Goal: Submit feedback/report problem: Submit feedback/report problem

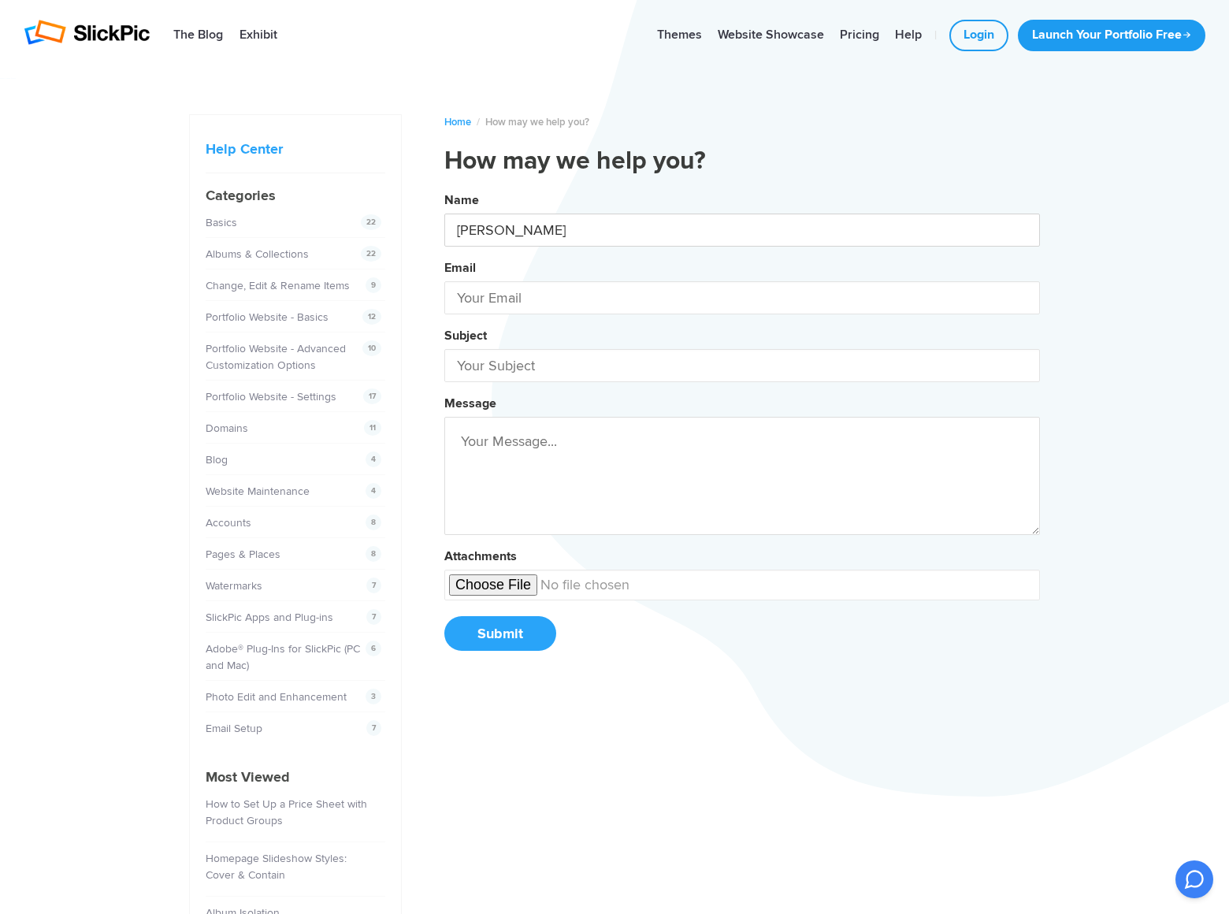
click at [444, 187] on button "Name [PERSON_NAME] Email Subject Message Attachments Submit" at bounding box center [741, 427] width 595 height 480
type input "[PERSON_NAME]"
type input "[PERSON_NAME][EMAIL_ADDRESS][DOMAIN_NAME]"
type input "[DOMAIN_NAME]"
click at [444, 187] on button "Name [PERSON_NAME] Email [PERSON_NAME][EMAIL_ADDRESS][DOMAIN_NAME] Subject [DOM…" at bounding box center [741, 427] width 595 height 480
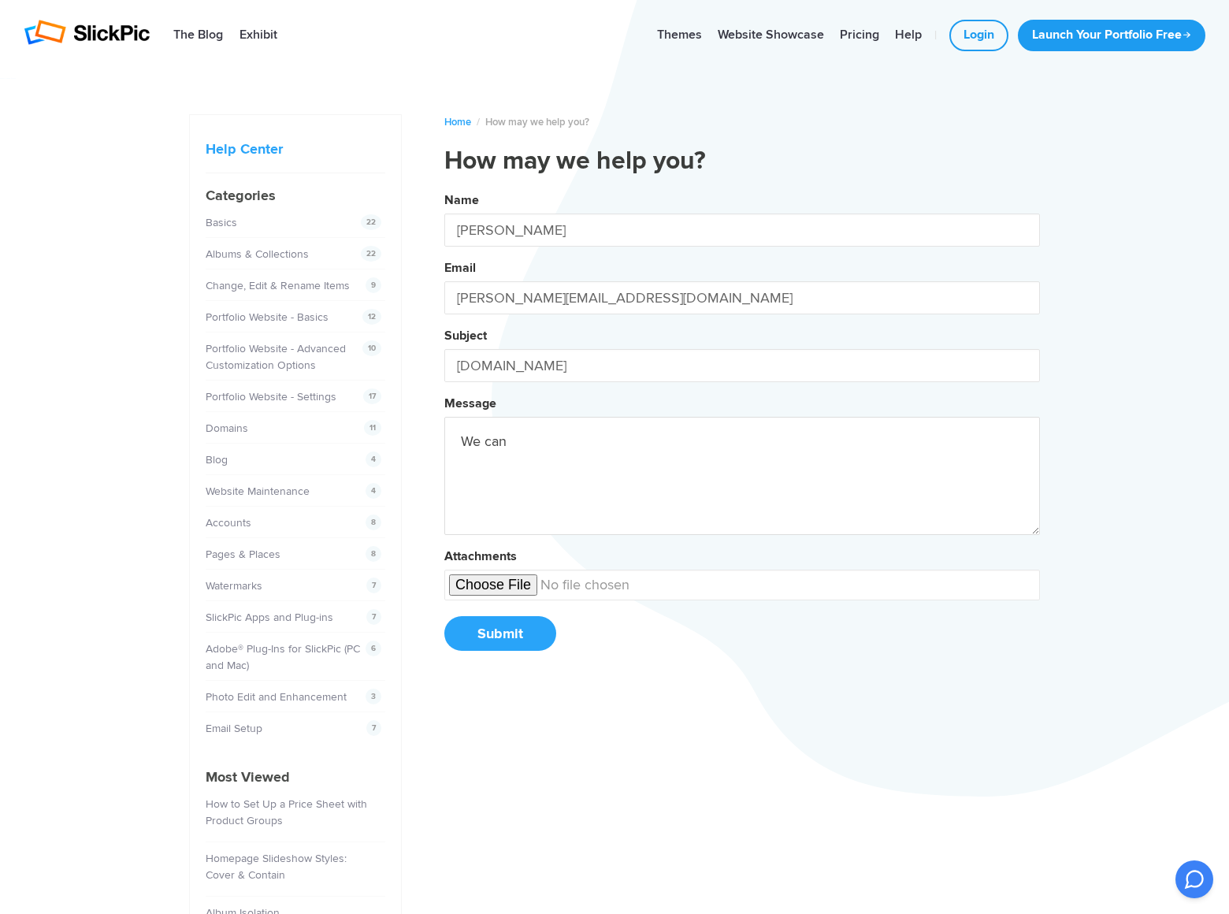
click at [444, 187] on button "Name [PERSON_NAME] Email [PERSON_NAME][EMAIL_ADDRESS][DOMAIN_NAME] Subject [DOM…" at bounding box center [741, 427] width 595 height 480
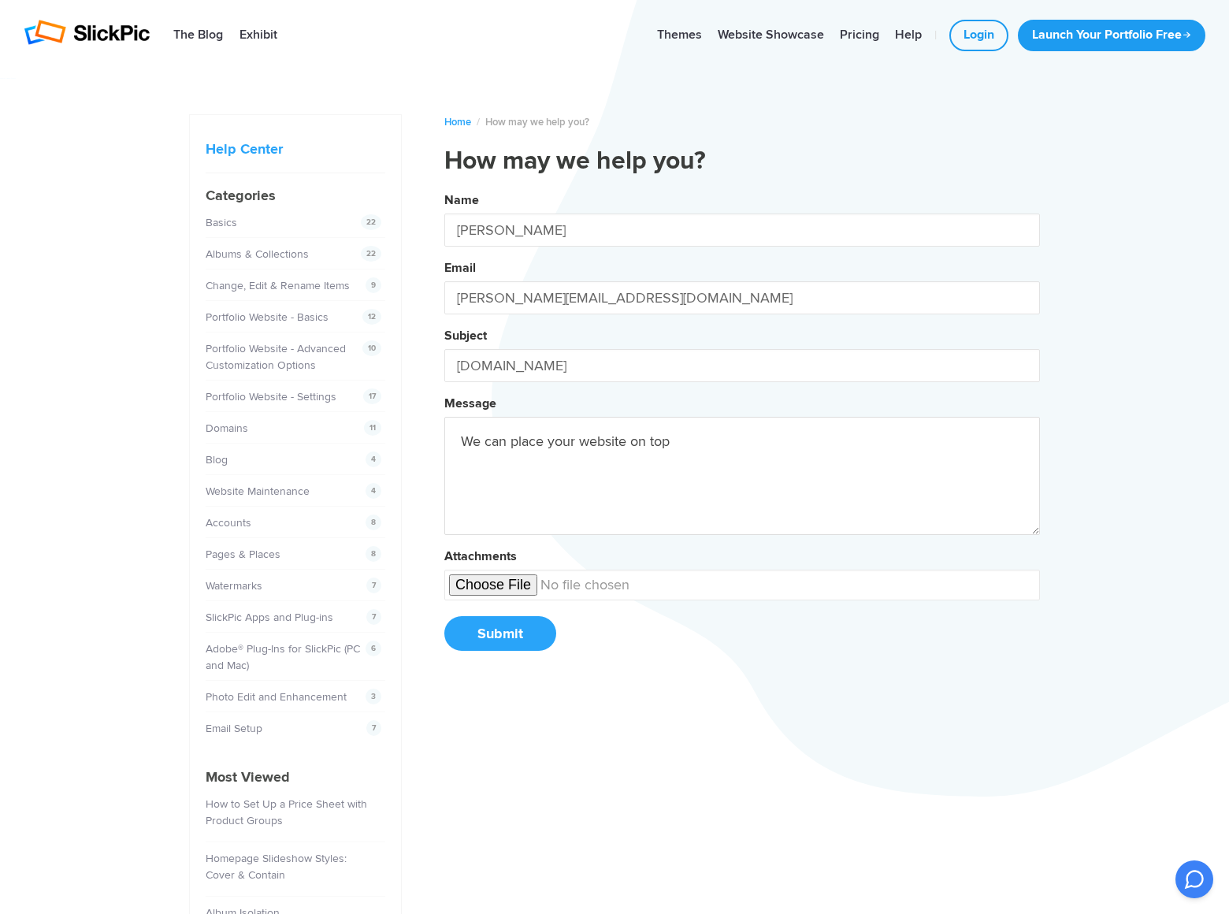
click at [444, 187] on button "Name [PERSON_NAME] Email [PERSON_NAME][EMAIL_ADDRESS][DOMAIN_NAME] Subject [DOM…" at bounding box center [741, 427] width 595 height 480
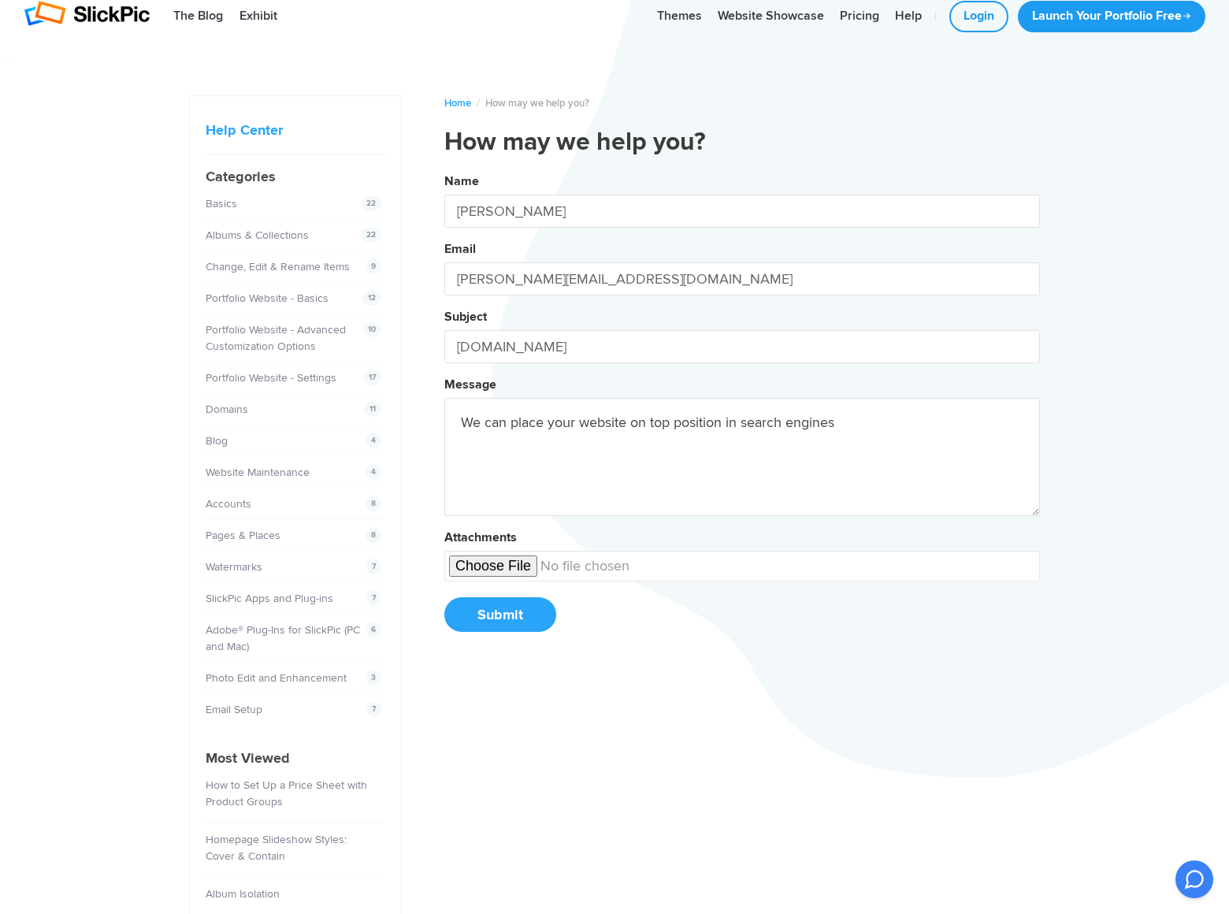
click at [444, 168] on button "Name [PERSON_NAME] Email [PERSON_NAME][EMAIL_ADDRESS][DOMAIN_NAME] Subject [DOM…" at bounding box center [741, 408] width 595 height 480
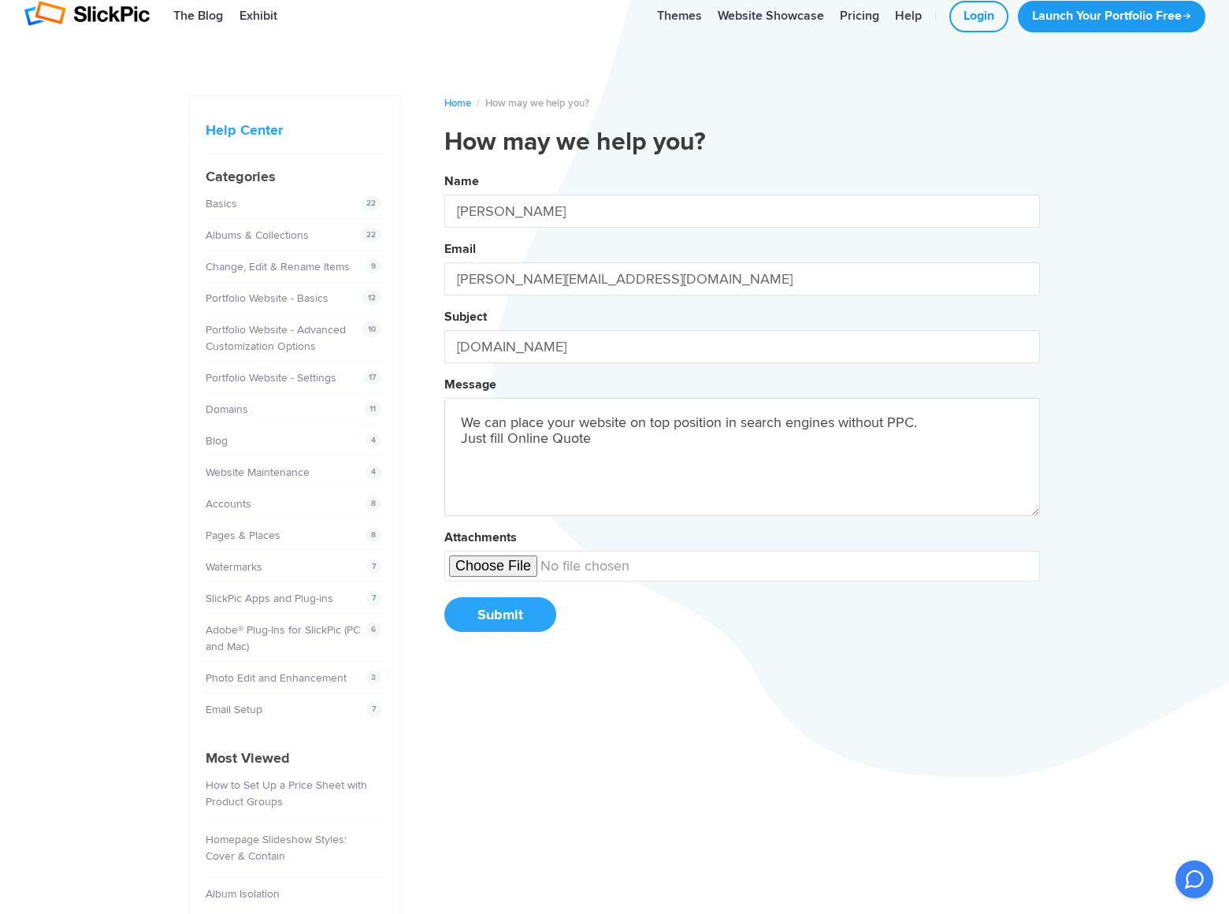
click at [444, 168] on button "Name [PERSON_NAME] Email [PERSON_NAME][EMAIL_ADDRESS][DOMAIN_NAME] Subject [DOM…" at bounding box center [741, 408] width 595 height 480
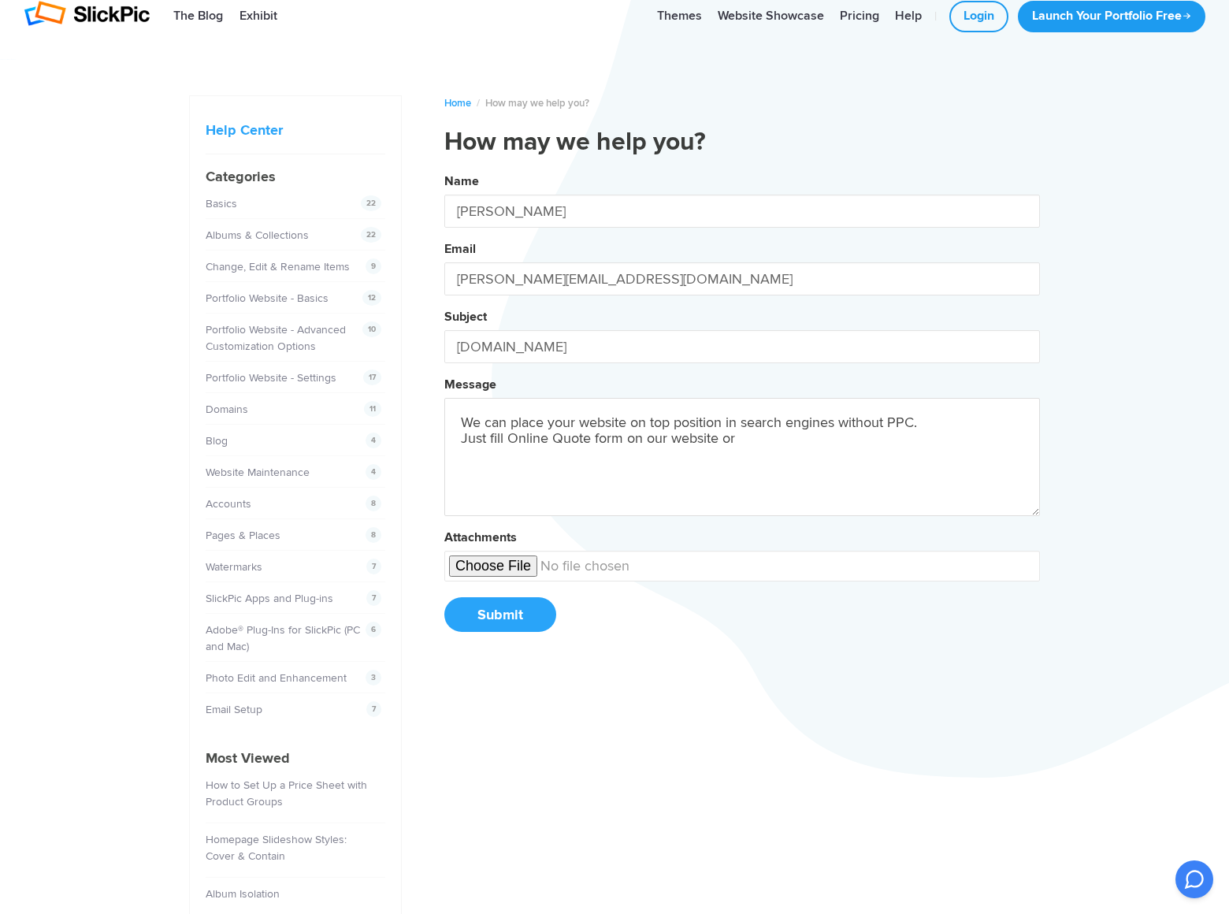
click at [444, 168] on button "Name [PERSON_NAME] Email [PERSON_NAME][EMAIL_ADDRESS][DOMAIN_NAME] Subject [DOM…" at bounding box center [741, 408] width 595 height 480
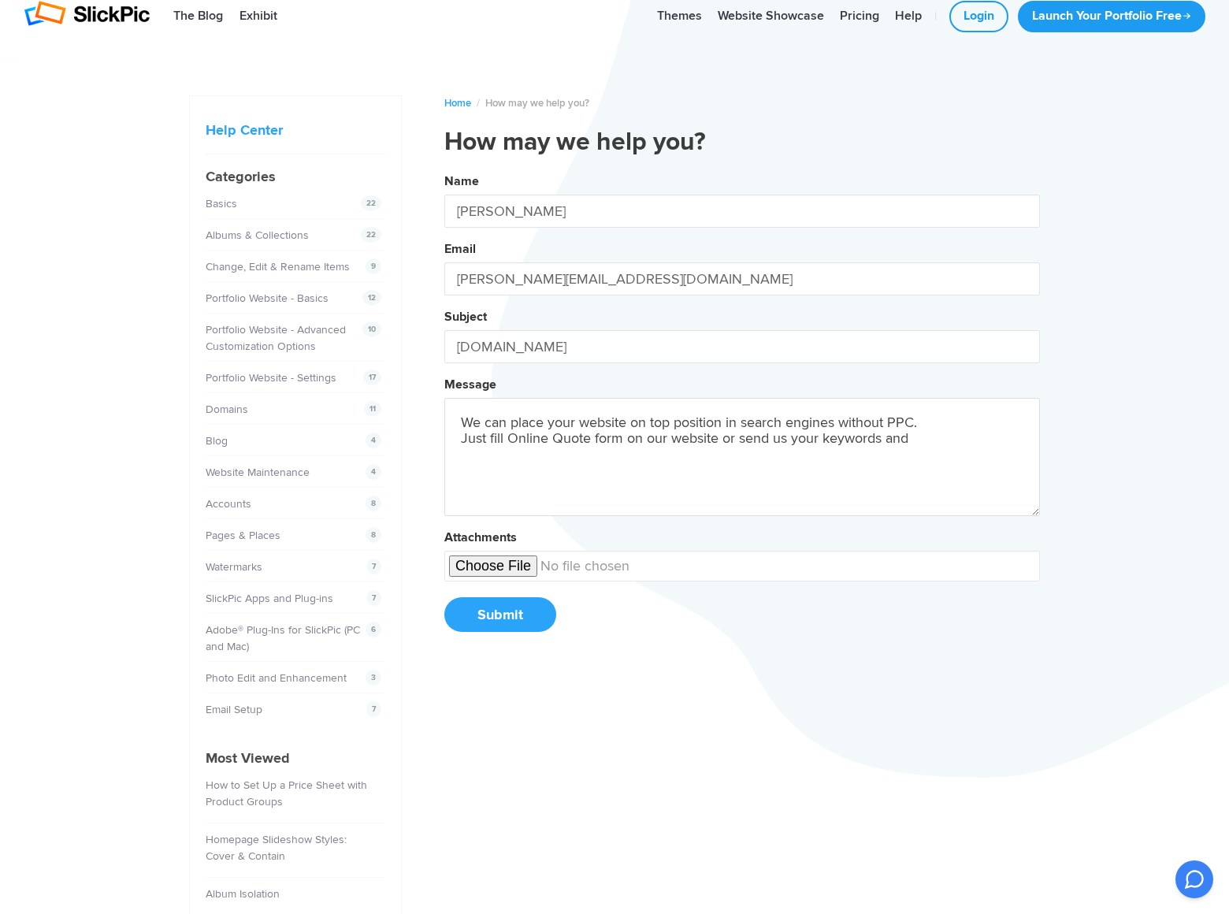
click at [444, 168] on button "Name [PERSON_NAME] Email [PERSON_NAME][EMAIL_ADDRESS][DOMAIN_NAME] Subject [DOM…" at bounding box center [741, 408] width 595 height 480
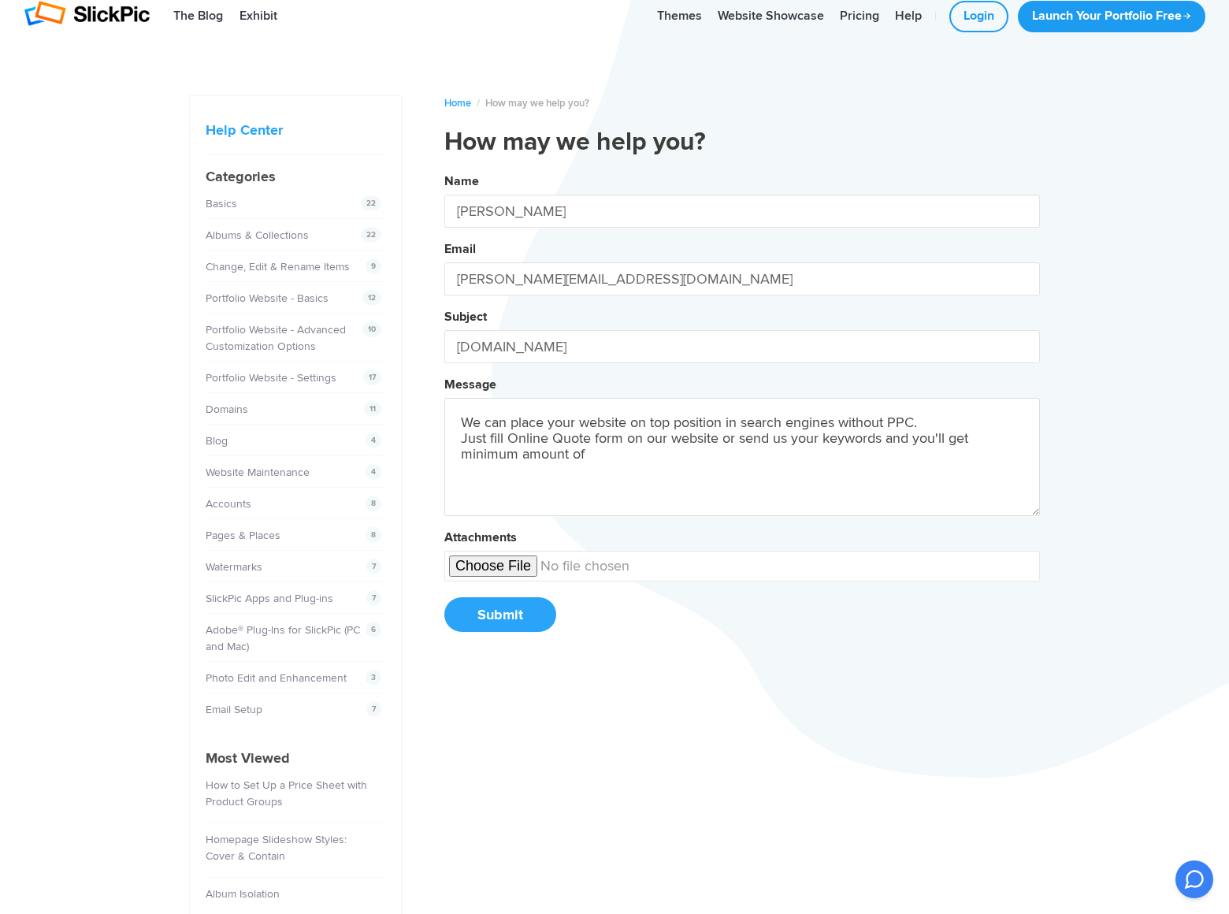
click at [444, 168] on button "Name [PERSON_NAME] Email [PERSON_NAME][EMAIL_ADDRESS][DOMAIN_NAME] Subject [DOM…" at bounding box center [741, 408] width 595 height 480
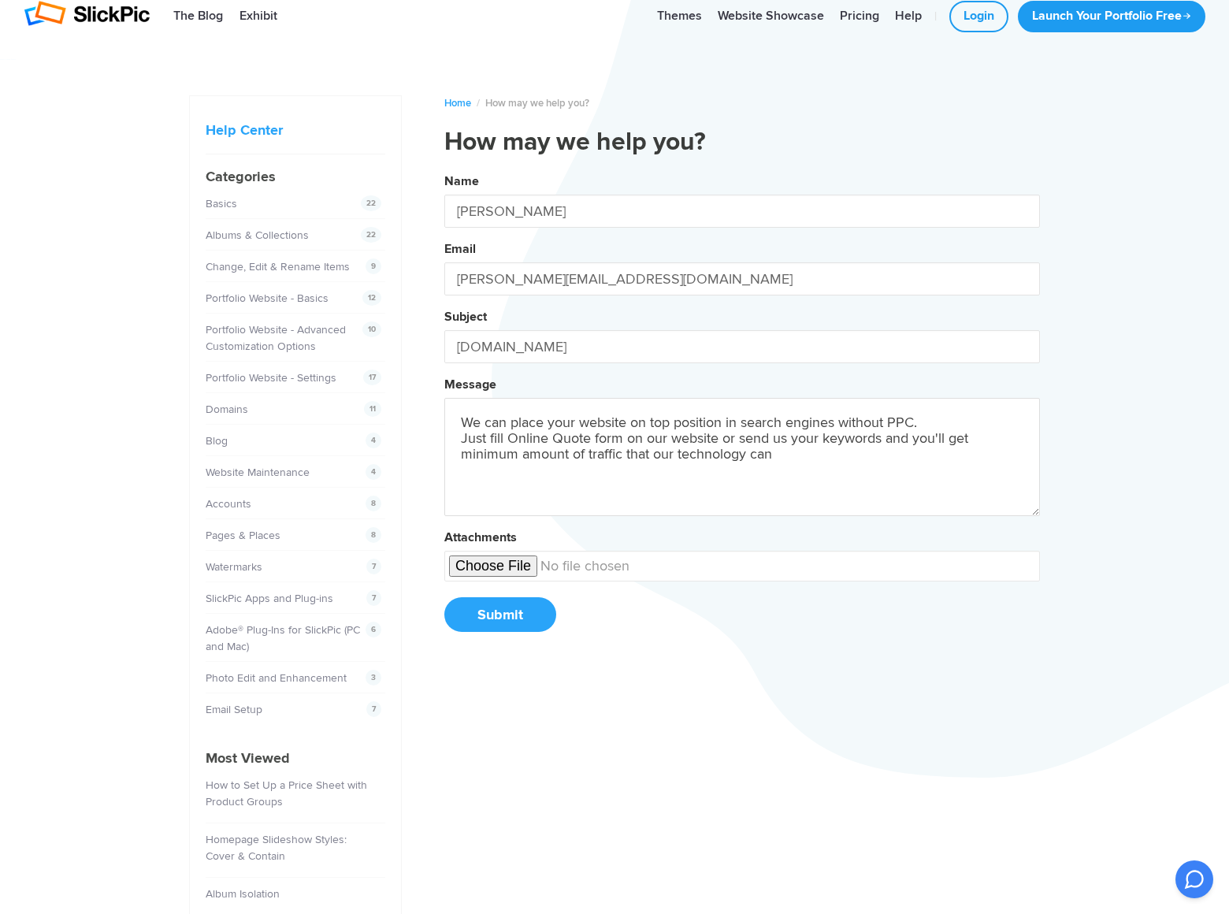
click at [444, 168] on button "Name [PERSON_NAME] Email [PERSON_NAME][EMAIL_ADDRESS][DOMAIN_NAME] Subject [DOM…" at bounding box center [741, 408] width 595 height 480
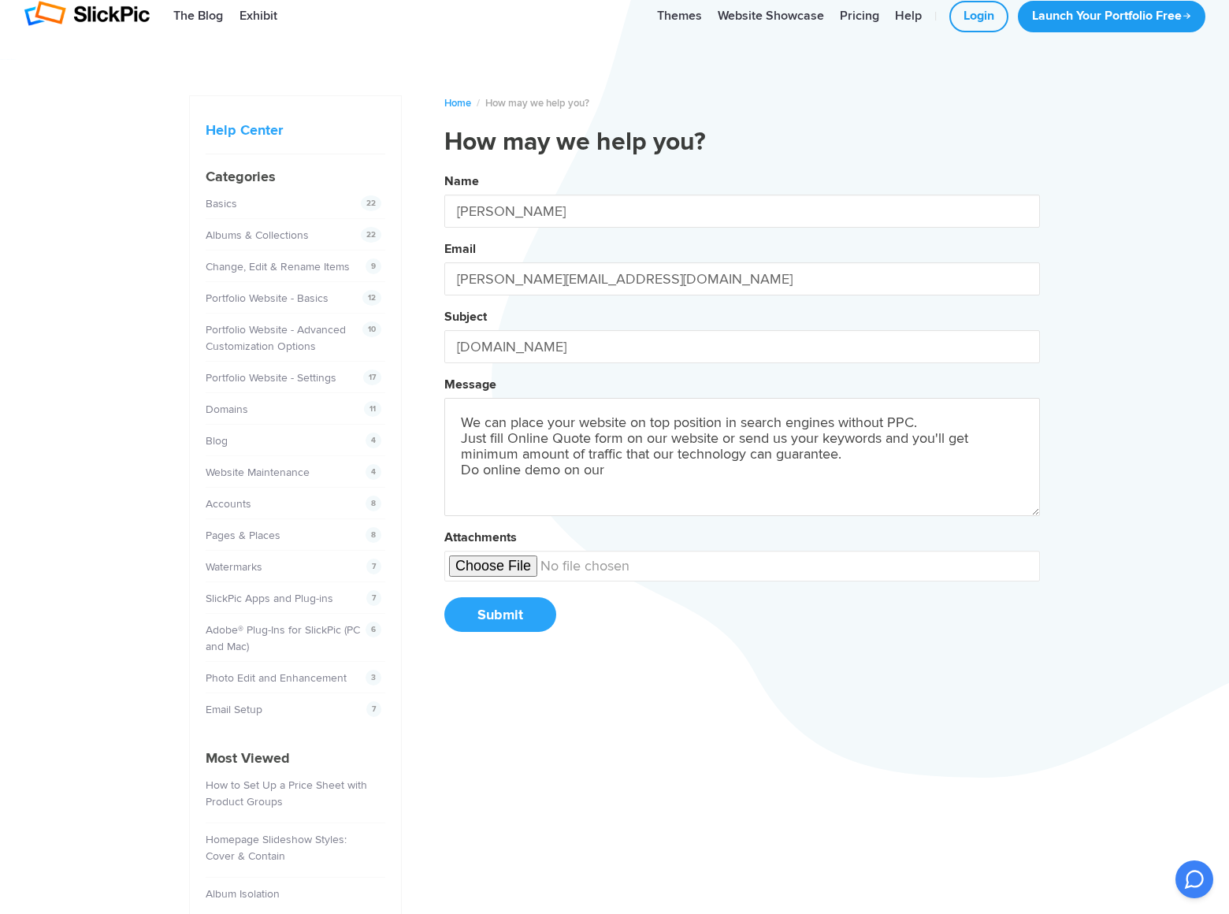
click at [444, 168] on button "Name [PERSON_NAME] Email [PERSON_NAME][EMAIL_ADDRESS][DOMAIN_NAME] Subject [DOM…" at bounding box center [741, 408] width 595 height 480
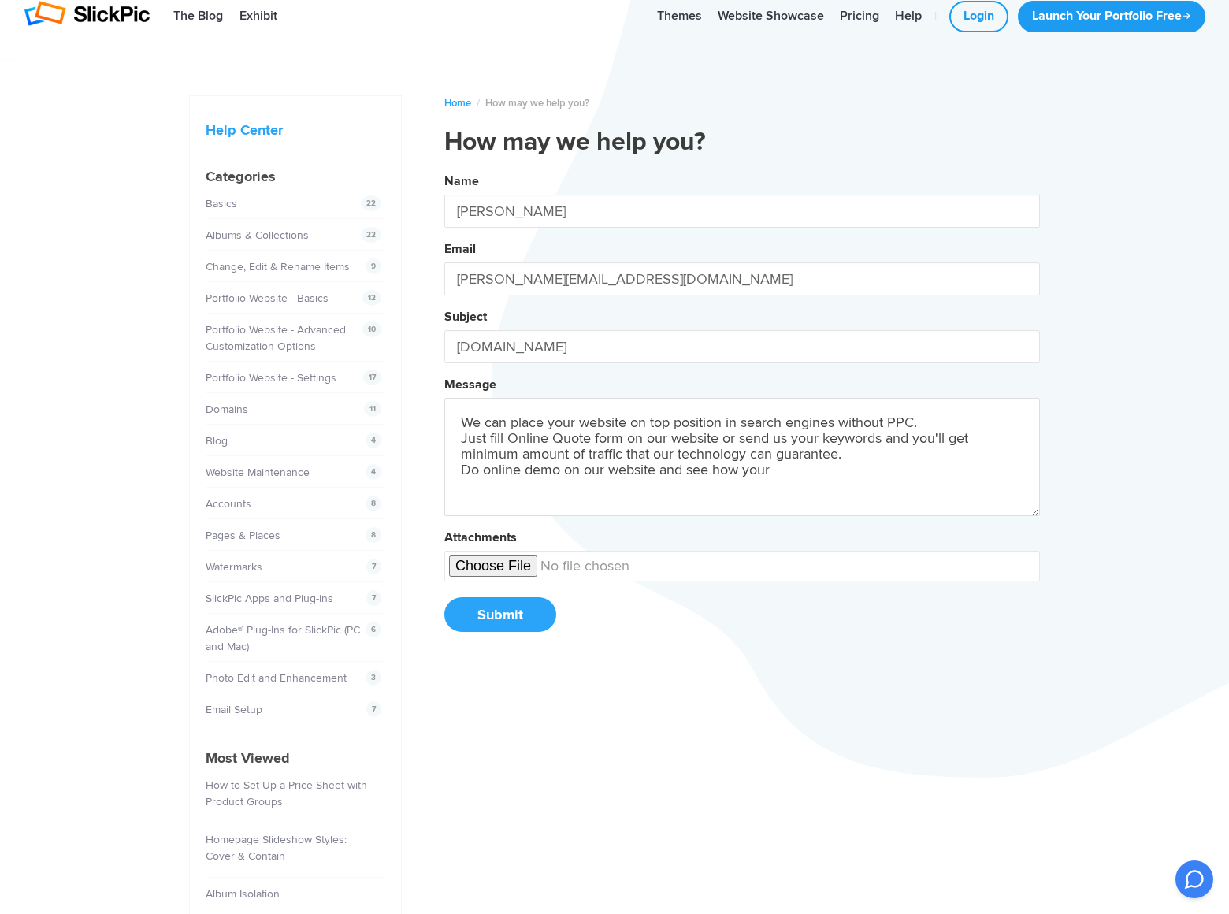
click at [444, 168] on button "Name [PERSON_NAME] Email [PERSON_NAME][EMAIL_ADDRESS][DOMAIN_NAME] Subject [DOM…" at bounding box center [741, 408] width 595 height 480
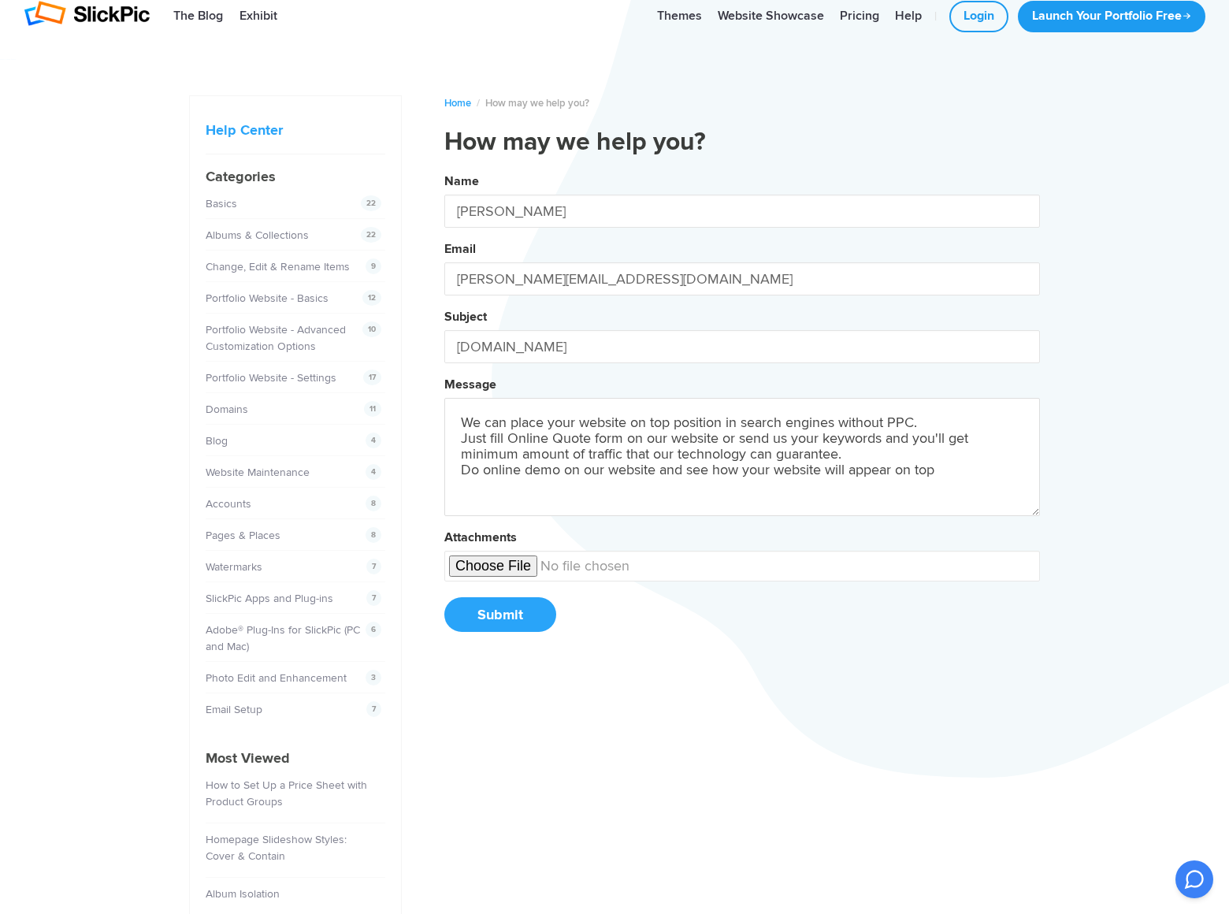
click at [444, 168] on button "Name [PERSON_NAME] Email [PERSON_NAME][EMAIL_ADDRESS][DOMAIN_NAME] Subject [DOM…" at bounding box center [741, 408] width 595 height 480
type textarea "We can place your website on top position in search engines without PPC. Just f…"
click at [499, 614] on button "Submit" at bounding box center [500, 614] width 112 height 35
